Goal: Task Accomplishment & Management: Use online tool/utility

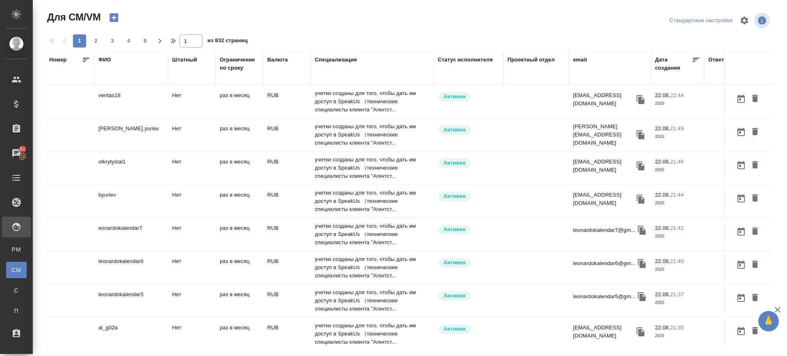
click at [589, 58] on div "email" at bounding box center [610, 60] width 74 height 8
click at [583, 58] on div "email" at bounding box center [580, 60] width 14 height 8
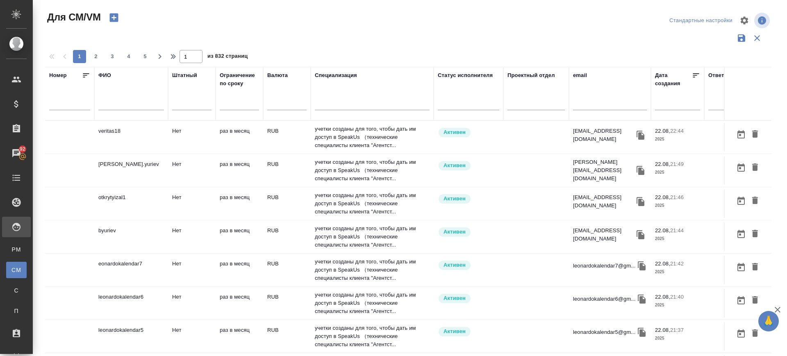
paste input "world-85@inbox.ru"
click at [591, 106] on input "text" at bounding box center [610, 105] width 74 height 10
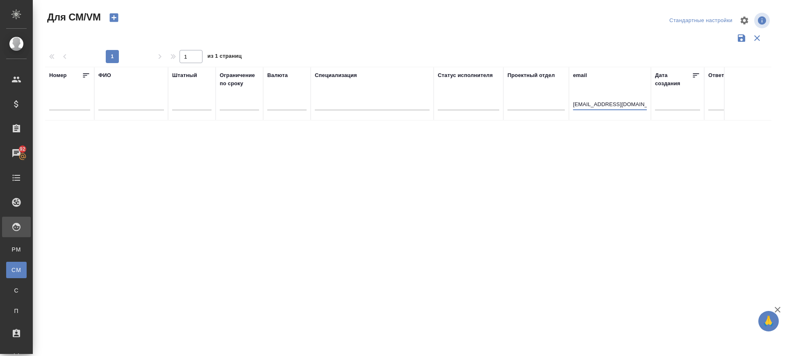
type input "world-85@inbox.ru"
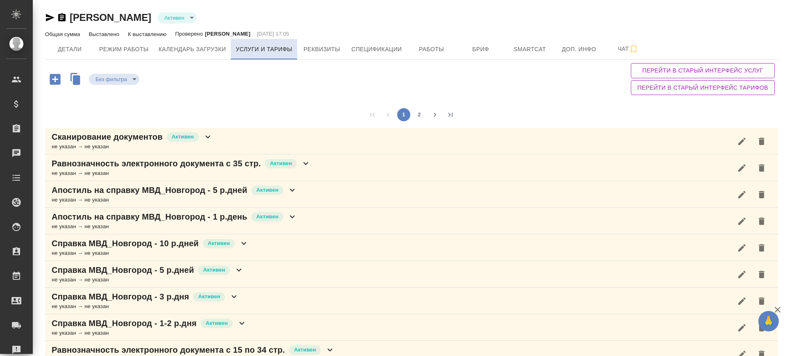
type input "active"
click at [58, 80] on icon "button" at bounding box center [55, 79] width 11 height 11
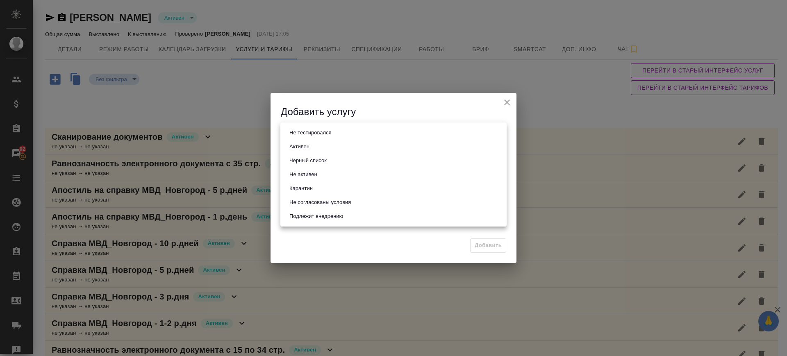
click at [354, 139] on body "🙏 .cls-1 fill:#fff; AWATERA Саглам Виктория v.saglam Клиенты Спецификации Заказ…" at bounding box center [393, 178] width 787 height 356
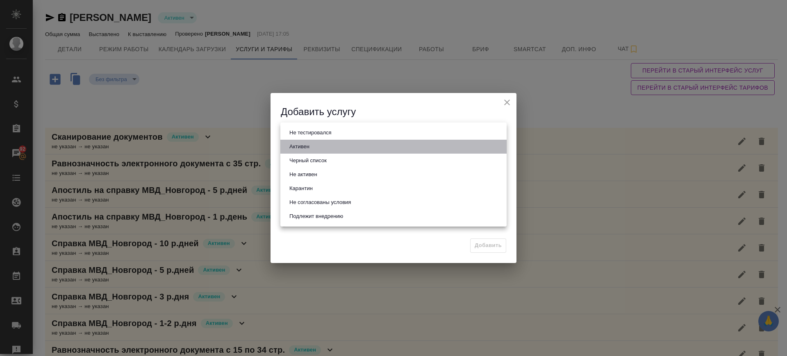
click at [317, 146] on li "Активен" at bounding box center [393, 147] width 226 height 14
type input "active"
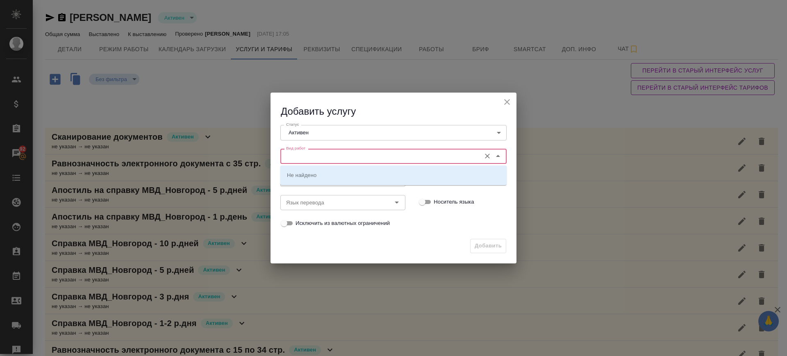
click at [313, 154] on input "Вид работ" at bounding box center [380, 156] width 194 height 10
paste input "Великий Новгород, справка за 2-3 рабочих дня с апостилем"
type input "Великий Новгород, справка за 2-3 рабочих дня с апостилем"
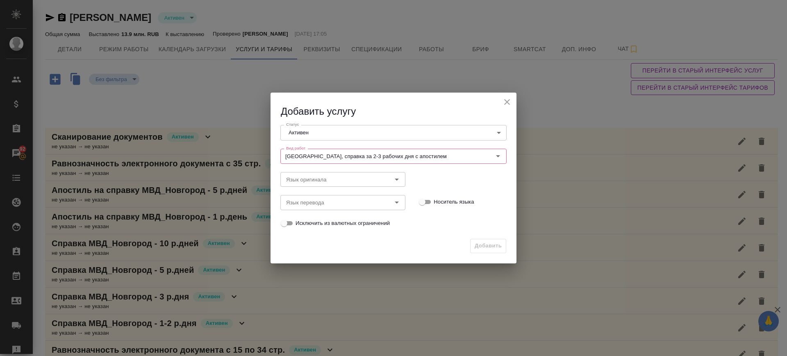
click at [508, 101] on icon "close" at bounding box center [507, 102] width 10 height 10
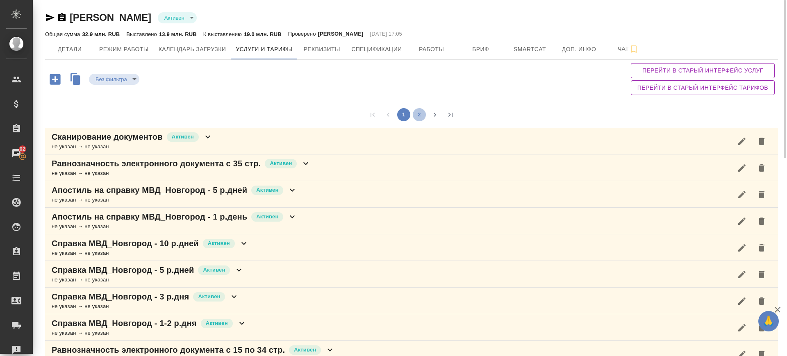
click at [422, 113] on button "2" at bounding box center [419, 114] width 13 height 13
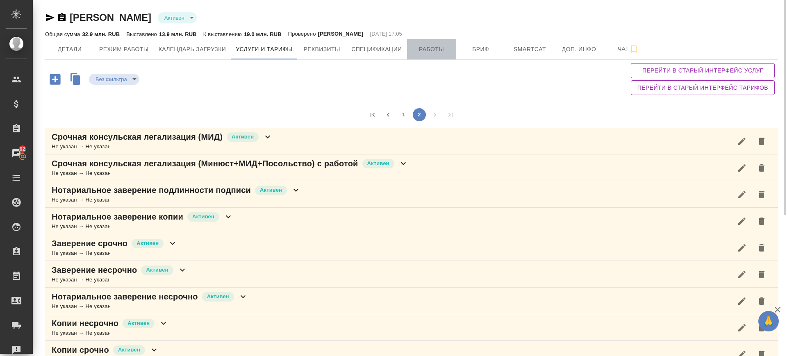
click at [429, 46] on span "Работы" at bounding box center [431, 49] width 39 height 10
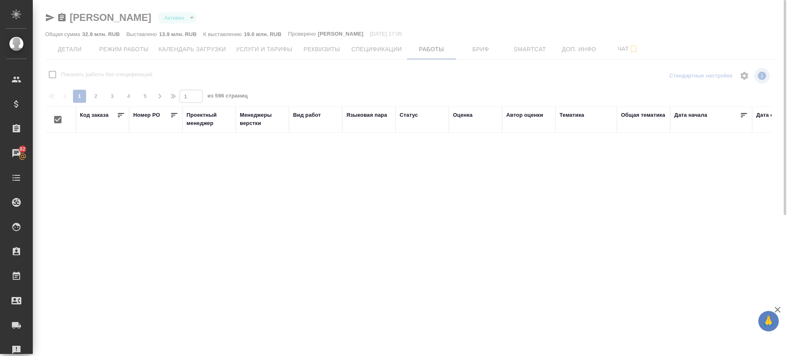
checkbox input "false"
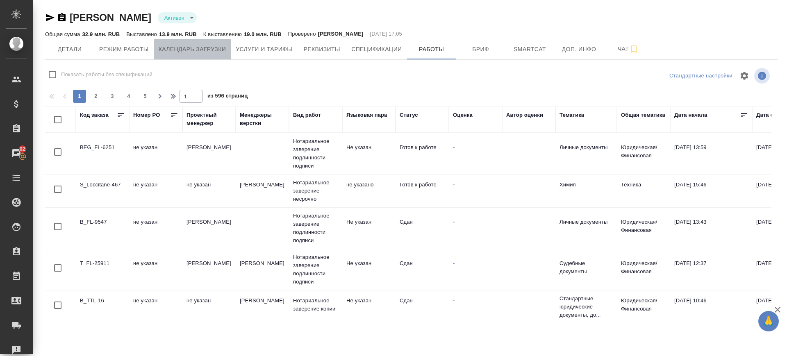
click at [189, 44] on span "Календарь загрузки" at bounding box center [193, 49] width 68 height 10
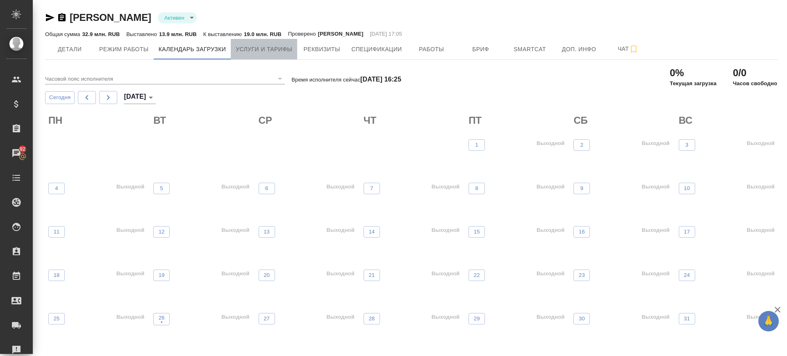
click at [269, 52] on span "Услуги и тарифы" at bounding box center [264, 49] width 57 height 10
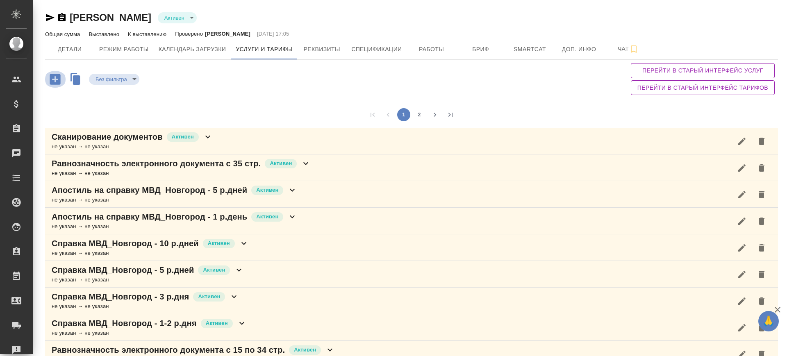
click at [51, 81] on icon "button" at bounding box center [55, 79] width 11 height 11
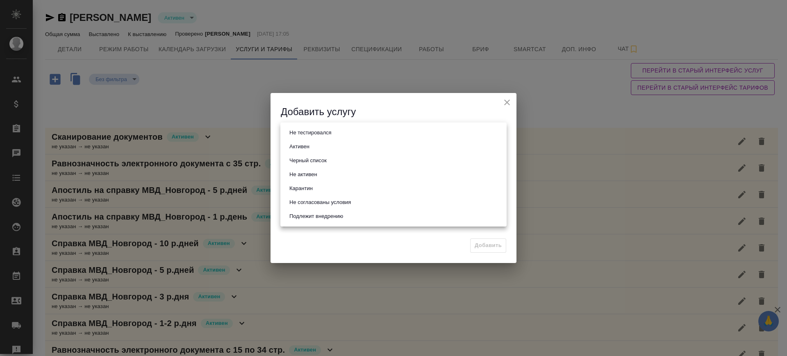
click at [305, 132] on body "🙏 .cls-1 fill:#fff; AWATERA [PERSON_NAME].saglam Клиенты Спецификации Заказы Ча…" at bounding box center [393, 178] width 787 height 356
drag, startPoint x: 309, startPoint y: 144, endPoint x: 304, endPoint y: 157, distance: 14.5
click at [309, 144] on button "Активен" at bounding box center [299, 146] width 25 height 9
type input "active"
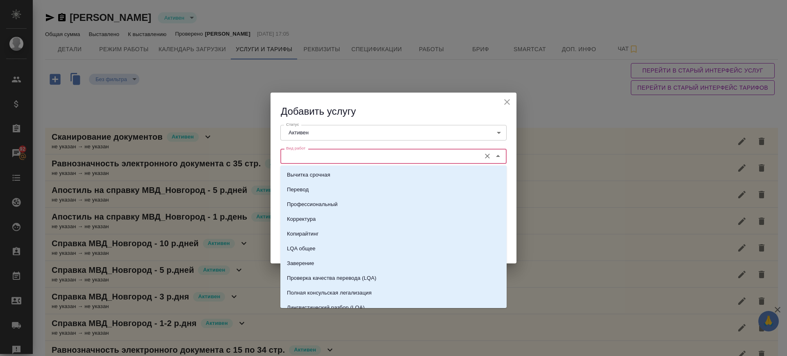
click at [299, 154] on input "Вид работ" at bounding box center [380, 156] width 194 height 10
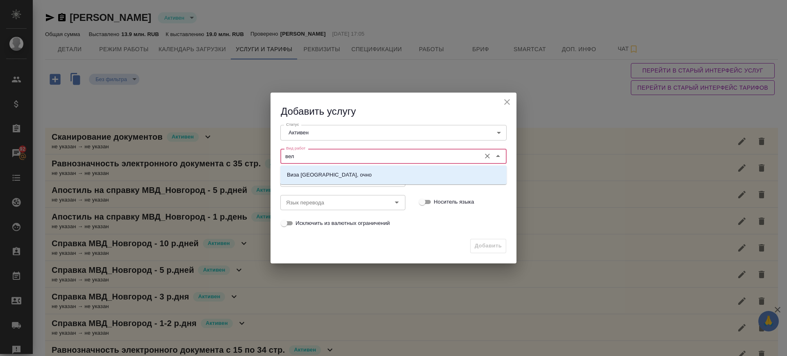
type input "вел"
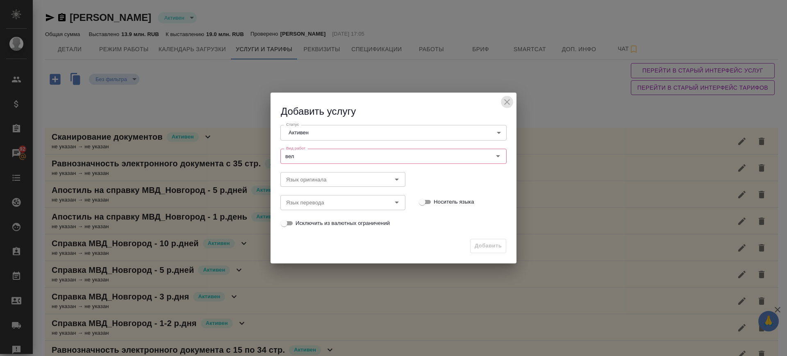
click at [510, 103] on icon "close" at bounding box center [507, 102] width 10 height 10
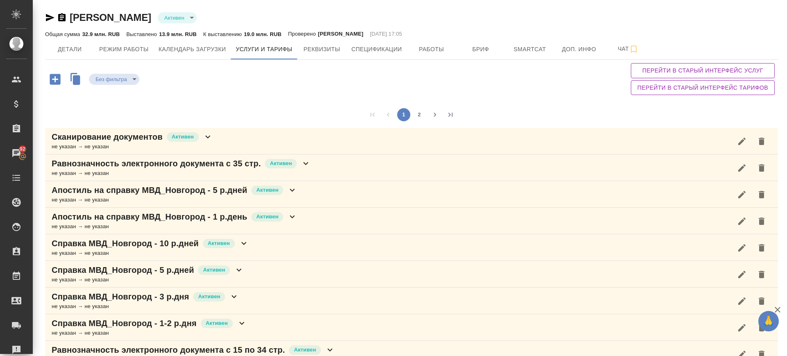
drag, startPoint x: 420, startPoint y: 112, endPoint x: 215, endPoint y: 163, distance: 211.3
click at [420, 112] on button "2" at bounding box center [419, 114] width 13 height 13
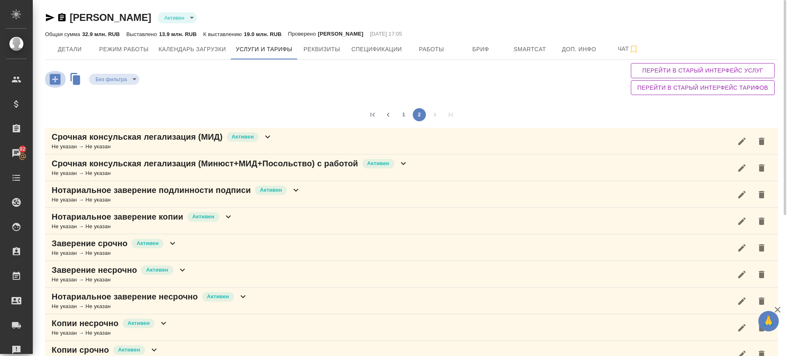
click at [52, 82] on icon "button" at bounding box center [55, 79] width 11 height 11
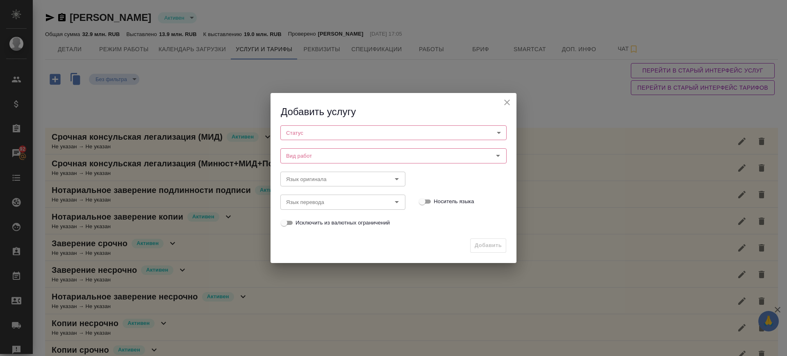
click at [347, 127] on body "🙏 .cls-1 fill:#fff; AWATERA [PERSON_NAME].saglam Клиенты Спецификации Заказы 92…" at bounding box center [393, 178] width 787 height 356
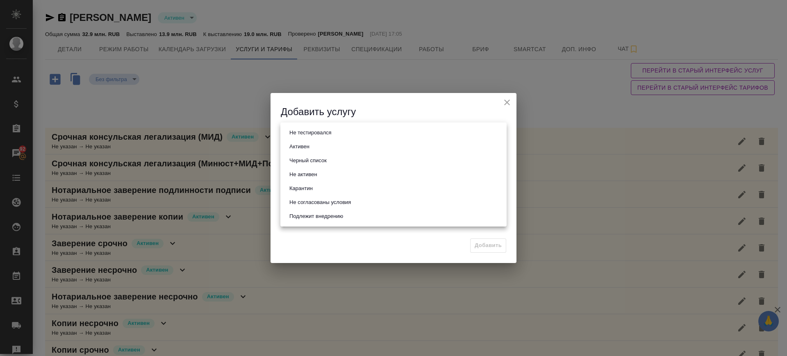
drag, startPoint x: 316, startPoint y: 149, endPoint x: 315, endPoint y: 155, distance: 5.9
click at [316, 149] on li "Активен" at bounding box center [393, 147] width 226 height 14
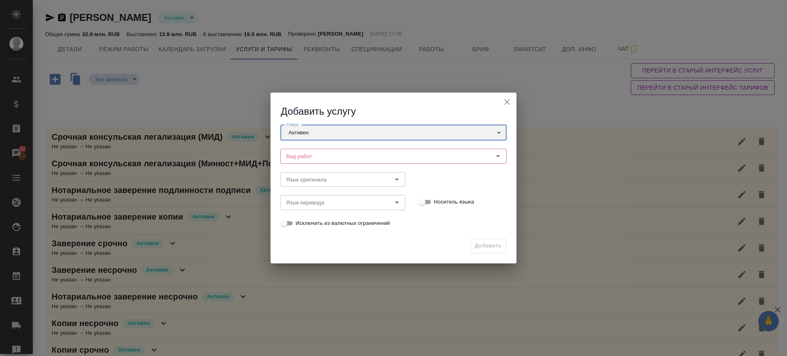
type input "active"
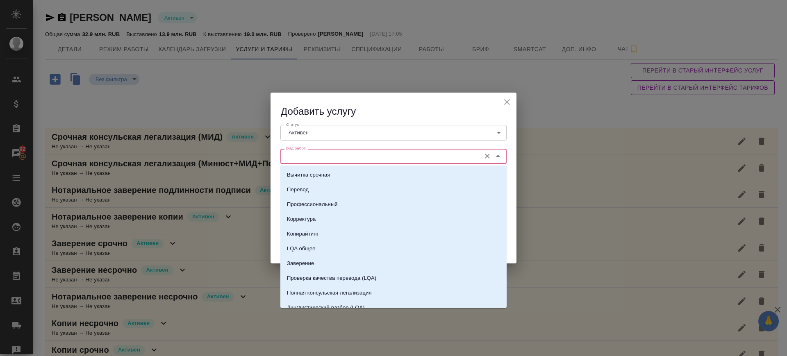
click at [313, 154] on input "Вид работ" at bounding box center [380, 156] width 194 height 10
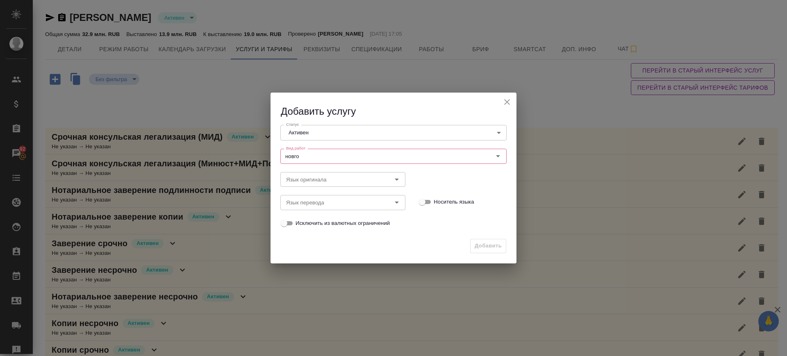
click at [375, 144] on div "Вид работ новго Вид работ" at bounding box center [393, 155] width 243 height 36
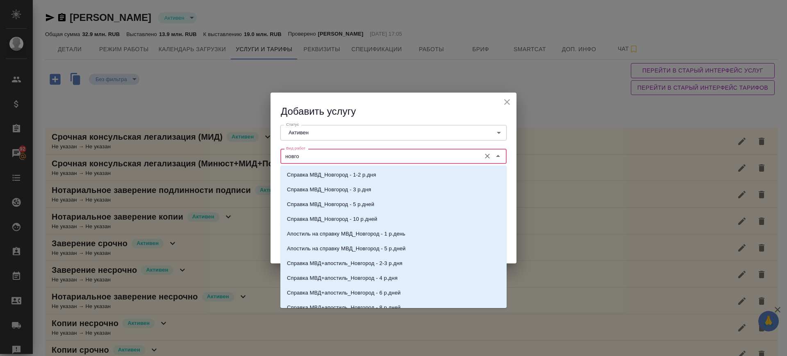
click at [320, 159] on input "новго" at bounding box center [380, 156] width 194 height 10
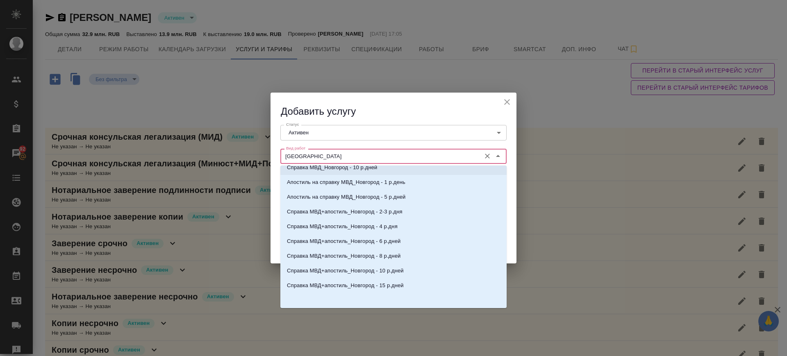
type input "[GEOGRAPHIC_DATA]"
drag, startPoint x: 462, startPoint y: 73, endPoint x: 539, endPoint y: 337, distance: 275.4
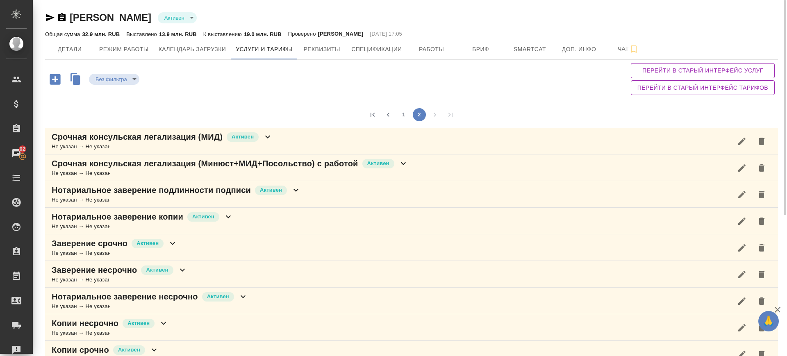
click at [52, 81] on icon "button" at bounding box center [55, 79] width 11 height 11
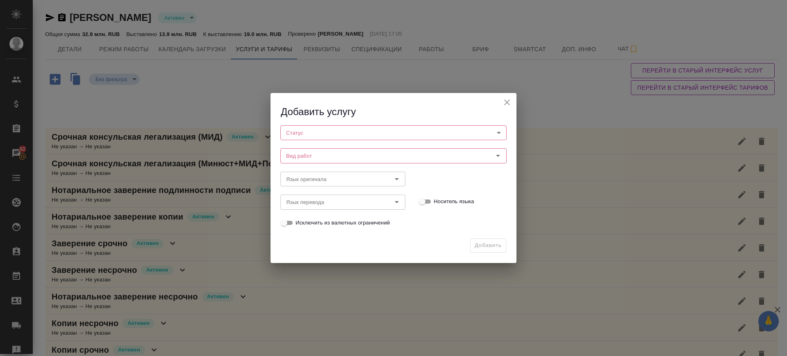
click at [300, 134] on body "🙏 .cls-1 fill:#fff; AWATERA [PERSON_NAME].saglam Клиенты Спецификации Заказы 92…" at bounding box center [393, 178] width 787 height 356
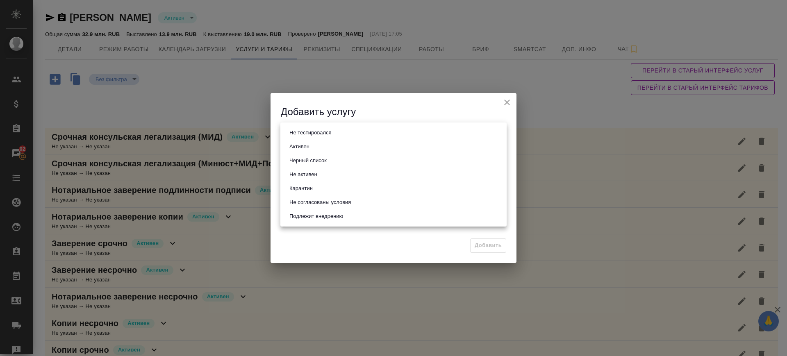
click at [310, 145] on button "Активен" at bounding box center [299, 146] width 25 height 9
type input "active"
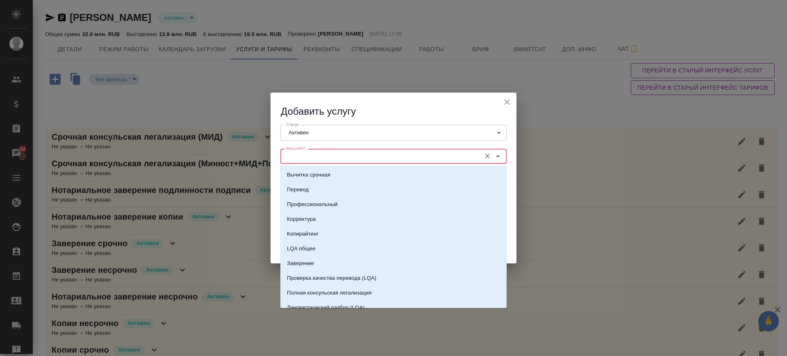
click at [312, 159] on input "Вид работ" at bounding box center [380, 156] width 194 height 10
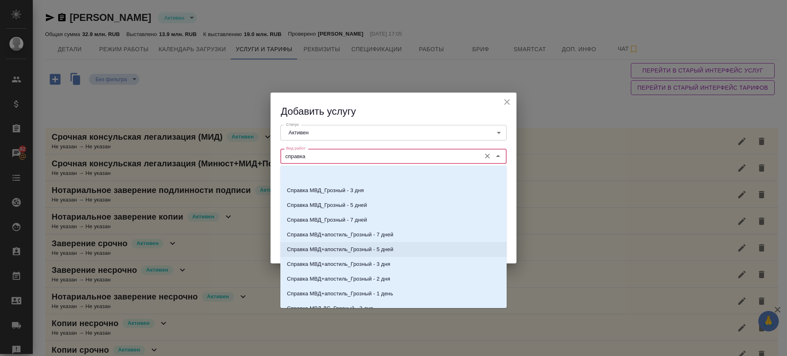
scroll to position [307, 0]
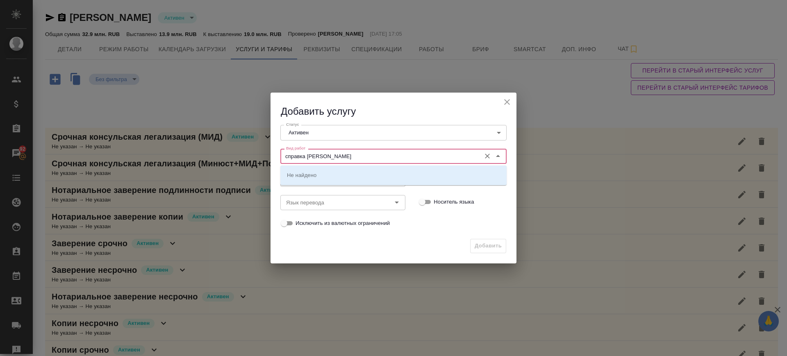
click at [319, 155] on input "справка [PERSON_NAME]" at bounding box center [380, 156] width 194 height 10
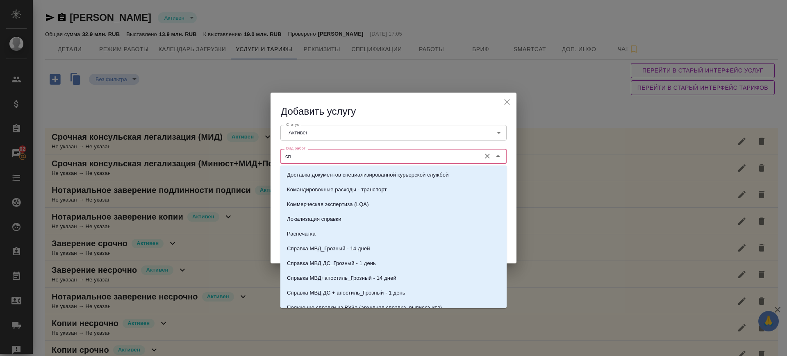
type input "с"
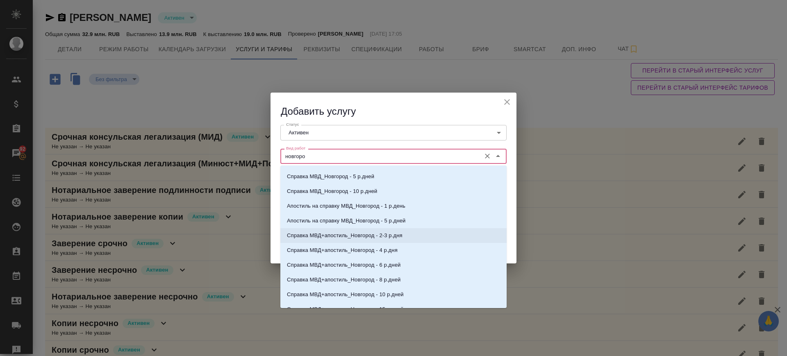
scroll to position [52, 0]
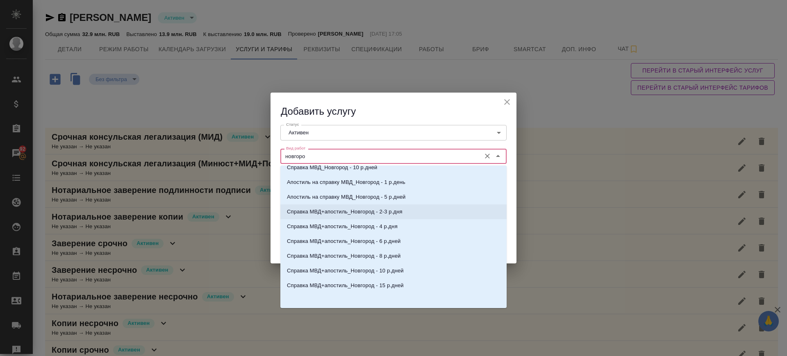
click at [354, 211] on p "Справка МВД+апостиль_Новгород - 2-3 р.дня" at bounding box center [345, 212] width 116 height 8
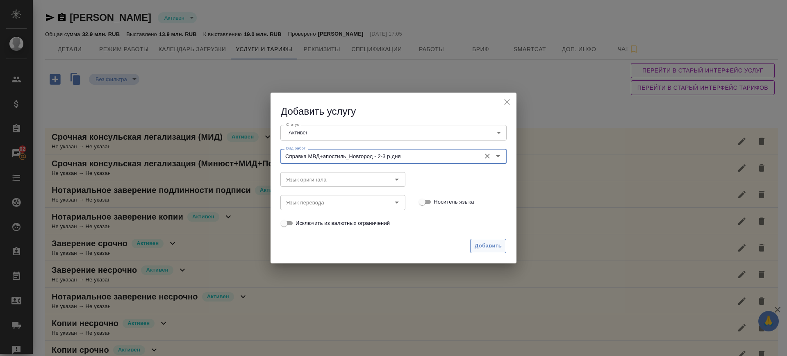
type input "Справка МВД+апостиль_Новгород - 2-3 р.дня"
click at [488, 248] on span "Добавить" at bounding box center [488, 245] width 27 height 9
